Goal: Task Accomplishment & Management: Use online tool/utility

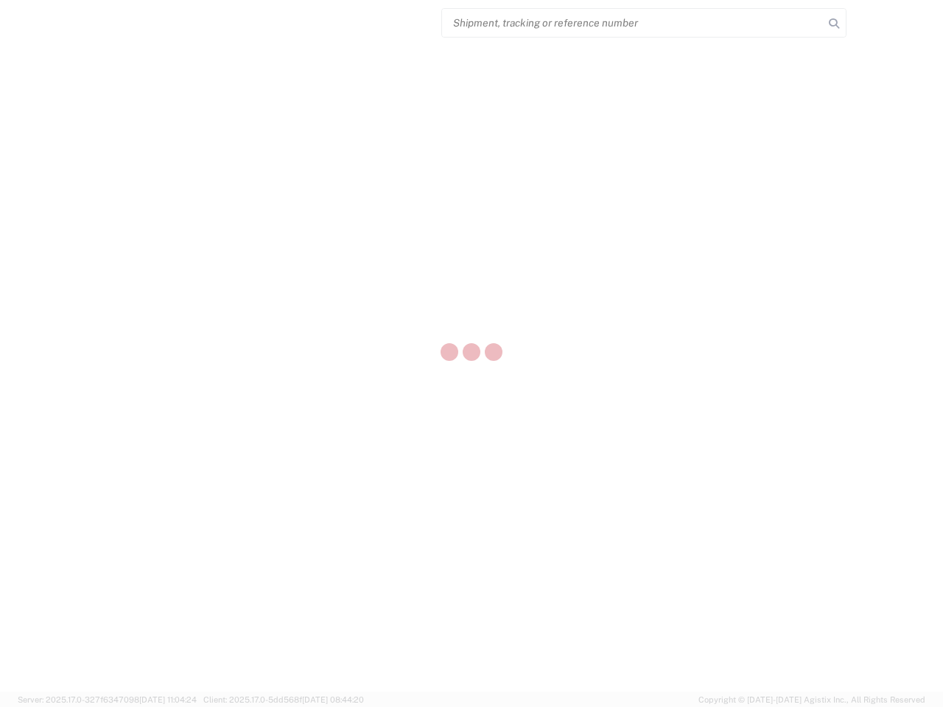
select select "US"
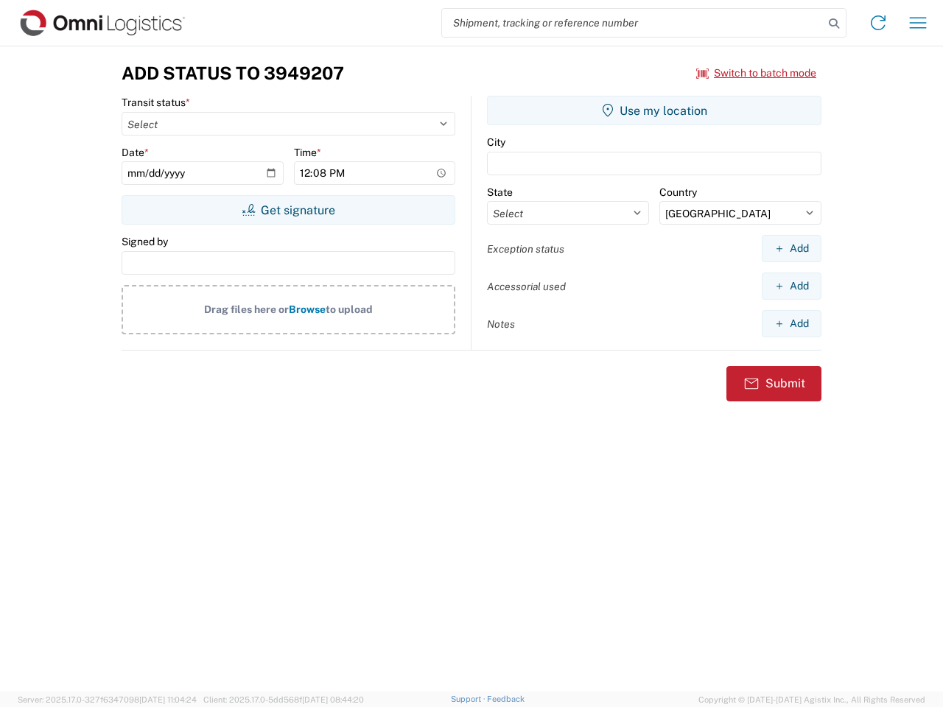
click at [633, 23] on input "search" at bounding box center [632, 23] width 381 height 28
click at [834, 24] on icon at bounding box center [833, 23] width 21 height 21
click at [878, 23] on icon at bounding box center [878, 23] width 24 height 24
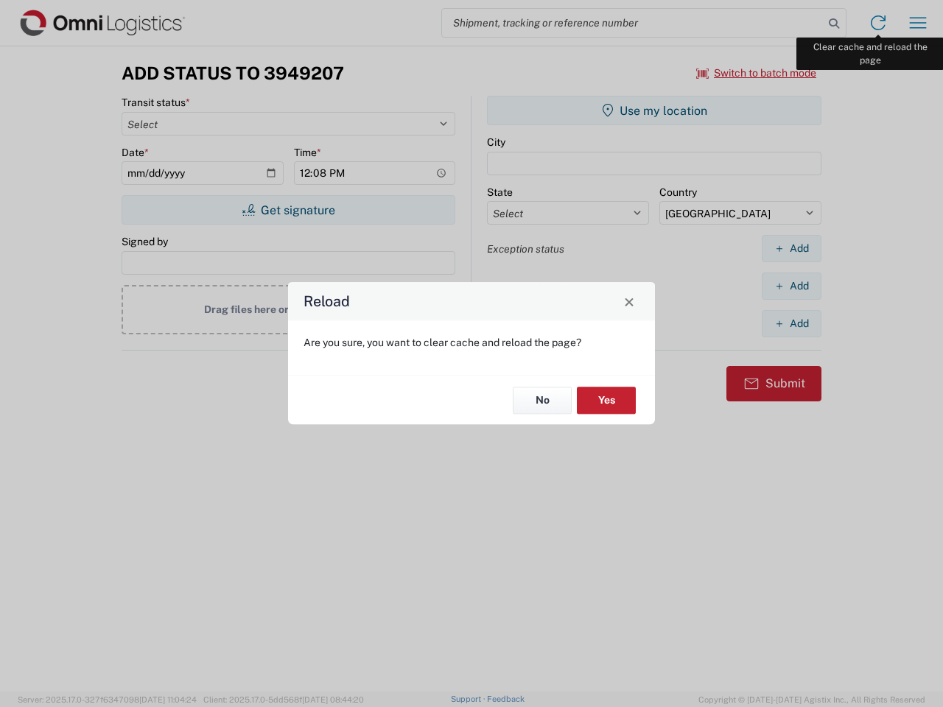
click at [918, 23] on div "Reload Are you sure, you want to clear cache and reload the page? No Yes" at bounding box center [471, 353] width 943 height 707
click at [756, 73] on div "Reload Are you sure, you want to clear cache and reload the page? No Yes" at bounding box center [471, 353] width 943 height 707
click at [288, 210] on div "Reload Are you sure, you want to clear cache and reload the page? No Yes" at bounding box center [471, 353] width 943 height 707
click at [654, 110] on div "Reload Are you sure, you want to clear cache and reload the page? No Yes" at bounding box center [471, 353] width 943 height 707
click at [791, 248] on div "Reload Are you sure, you want to clear cache and reload the page? No Yes" at bounding box center [471, 353] width 943 height 707
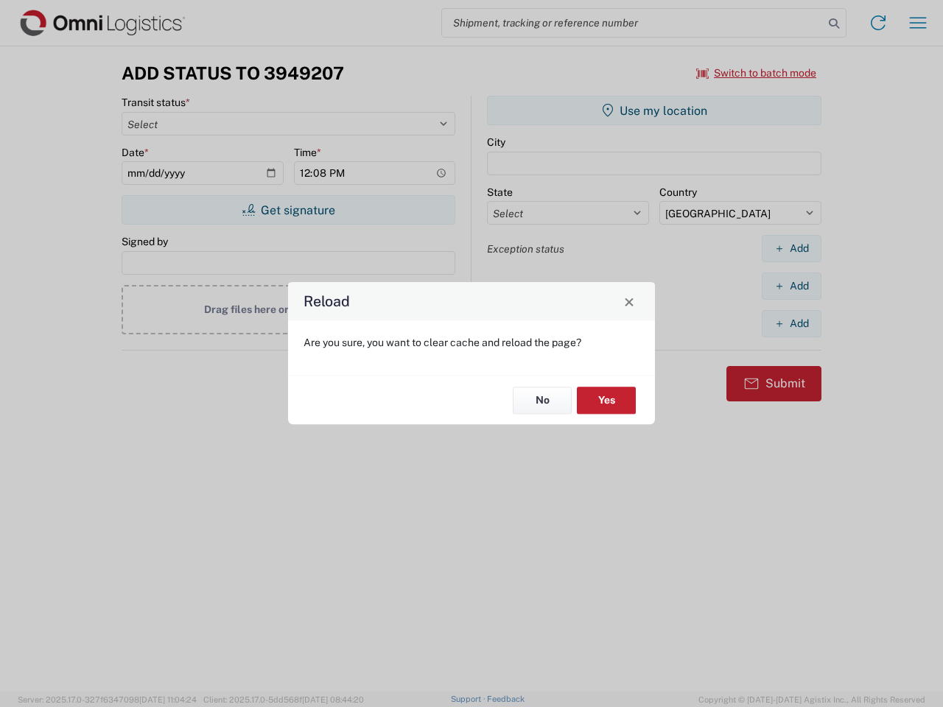
click at [791, 286] on div "Reload Are you sure, you want to clear cache and reload the page? No Yes" at bounding box center [471, 353] width 943 height 707
click at [791, 323] on div "Reload Are you sure, you want to clear cache and reload the page? No Yes" at bounding box center [471, 353] width 943 height 707
